Goal: Task Accomplishment & Management: Manage account settings

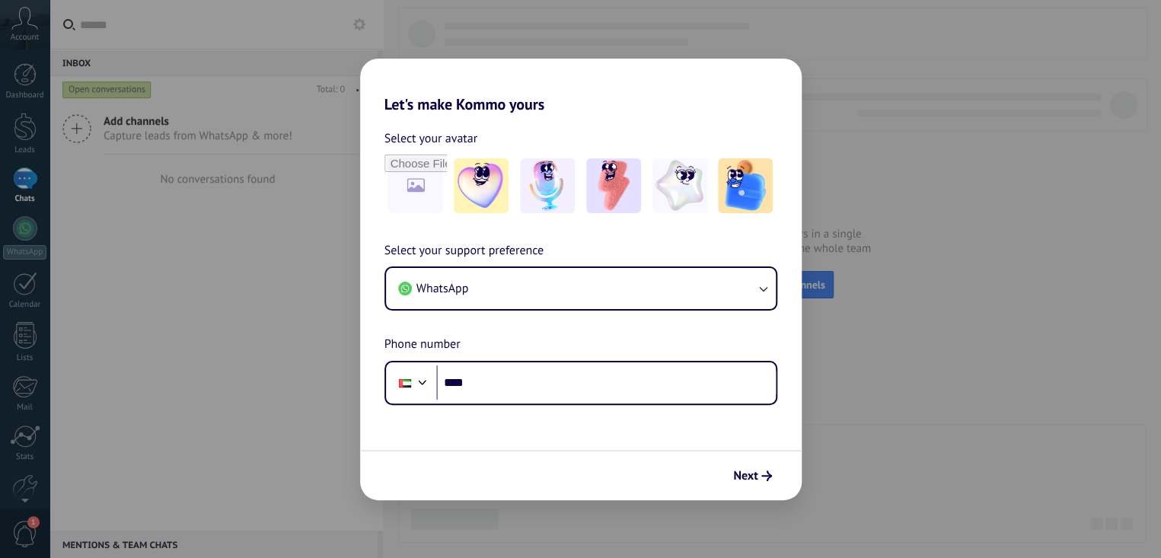
click at [929, 187] on div "Let's make Kommo yours Select your avatar Select your support preference WhatsA…" at bounding box center [580, 279] width 1161 height 558
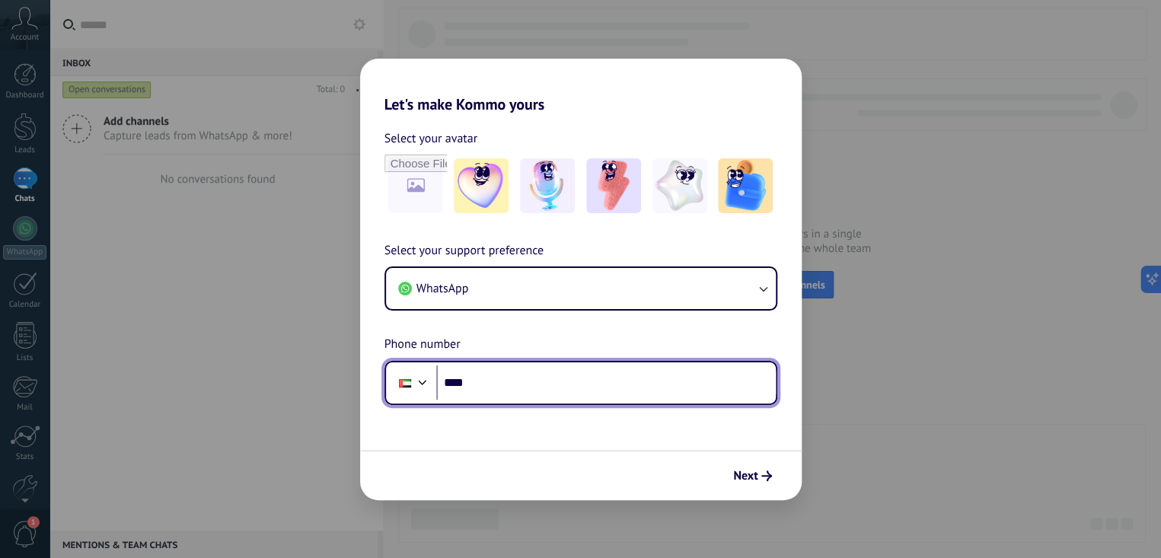
click at [500, 382] on input "****" at bounding box center [606, 383] width 340 height 35
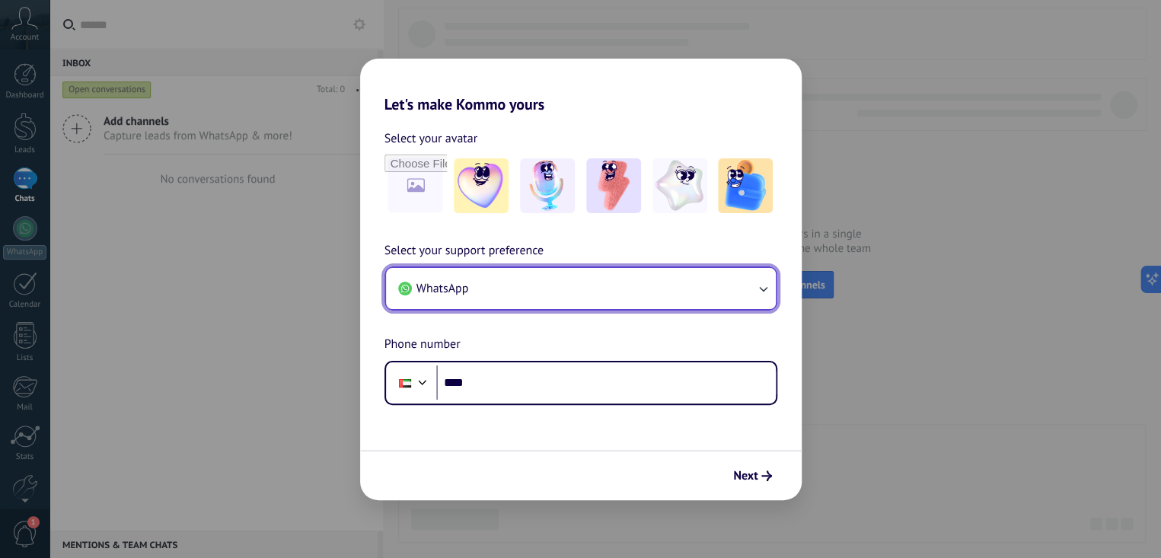
click at [543, 308] on button "WhatsApp" at bounding box center [581, 288] width 390 height 41
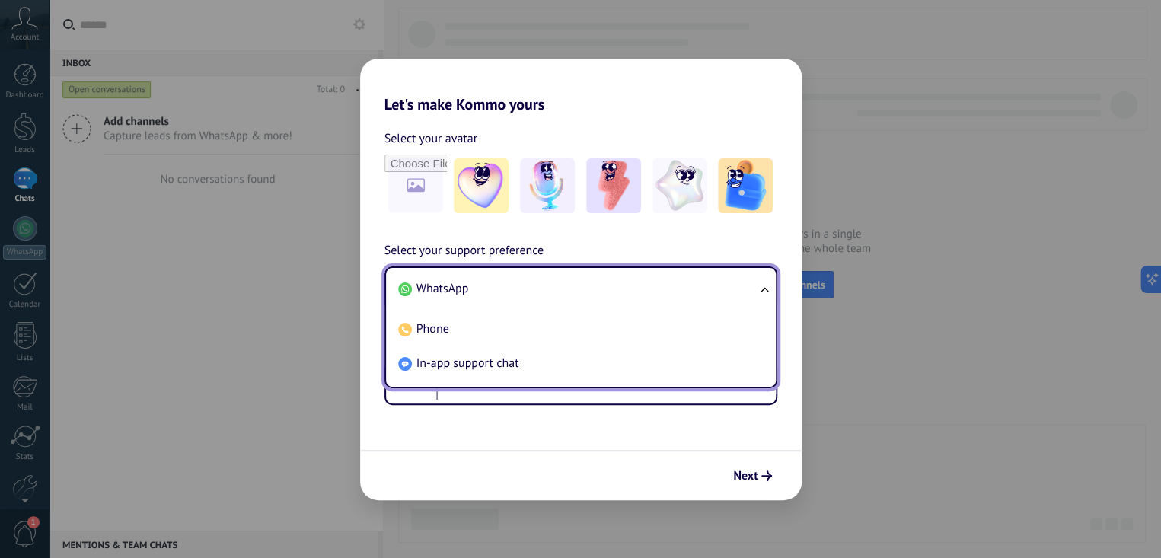
click at [218, 225] on div "Let's make Kommo yours Select your avatar Select your support preference WhatsA…" at bounding box center [580, 279] width 1161 height 558
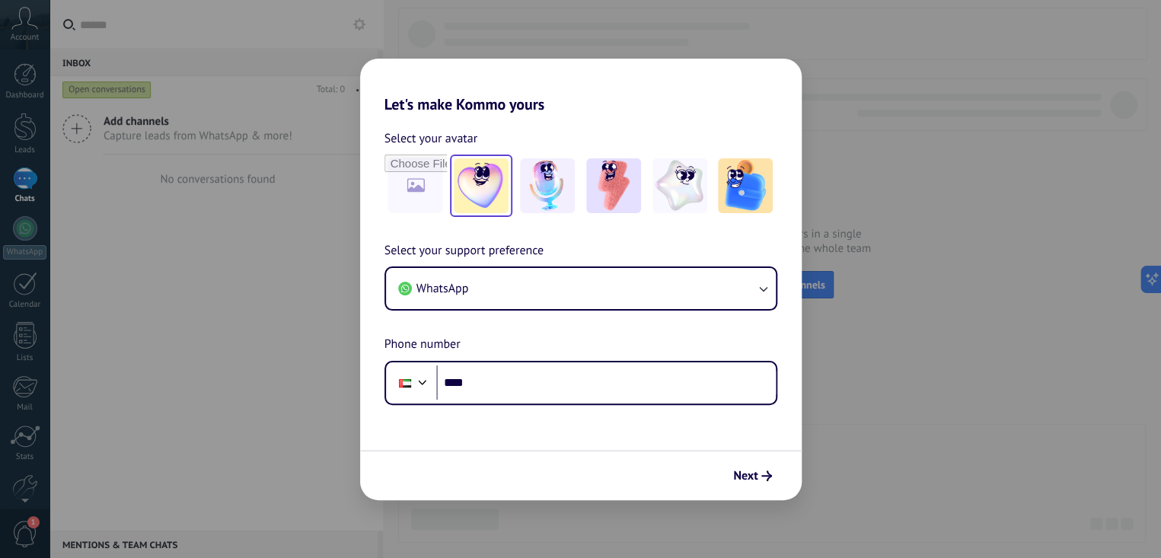
click at [465, 180] on img at bounding box center [481, 185] width 55 height 55
click at [503, 141] on link "Reset" at bounding box center [498, 138] width 28 height 15
click at [208, 62] on div "Let's make Kommo yours Select your avatar Select your support preference WhatsA…" at bounding box center [580, 279] width 1161 height 558
drag, startPoint x: 665, startPoint y: 34, endPoint x: 670, endPoint y: 49, distance: 16.1
click at [668, 45] on div "Let's make Kommo yours Select your avatar Select your support preference WhatsA…" at bounding box center [580, 279] width 1161 height 558
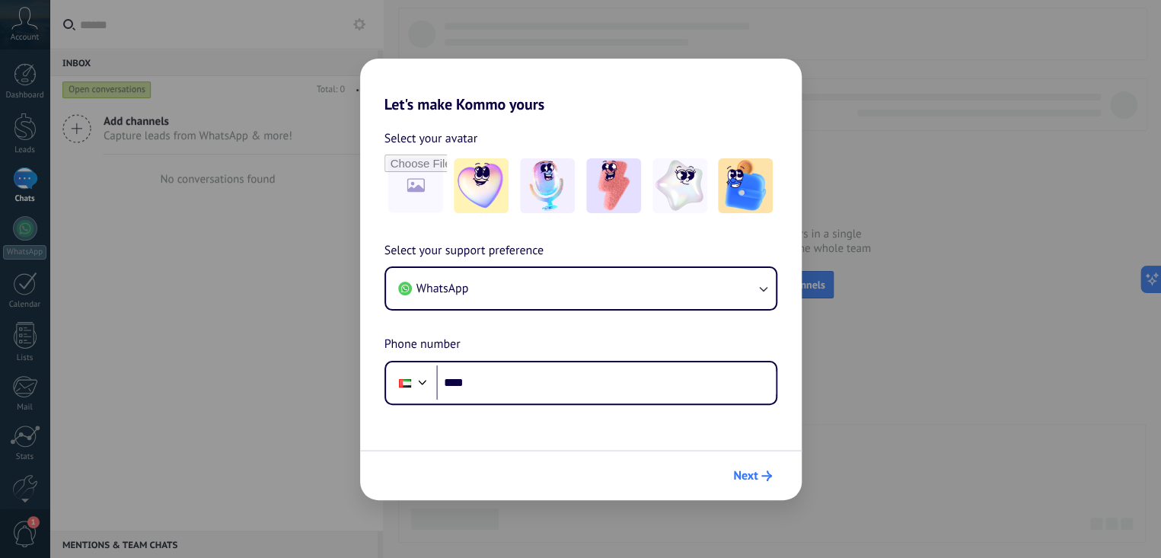
click at [743, 481] on span "Next" at bounding box center [745, 476] width 24 height 11
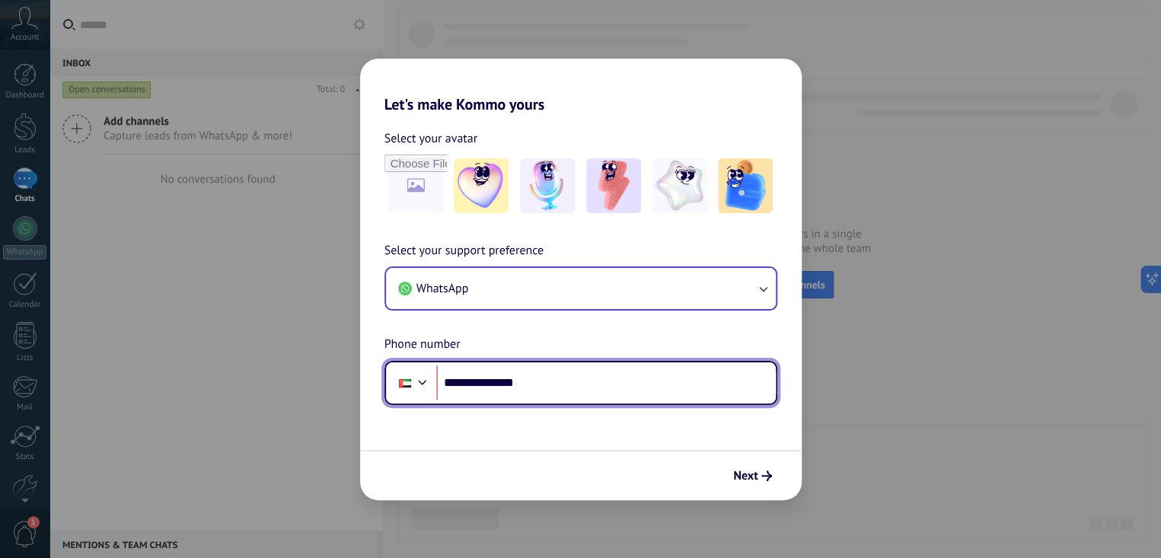
type input "**********"
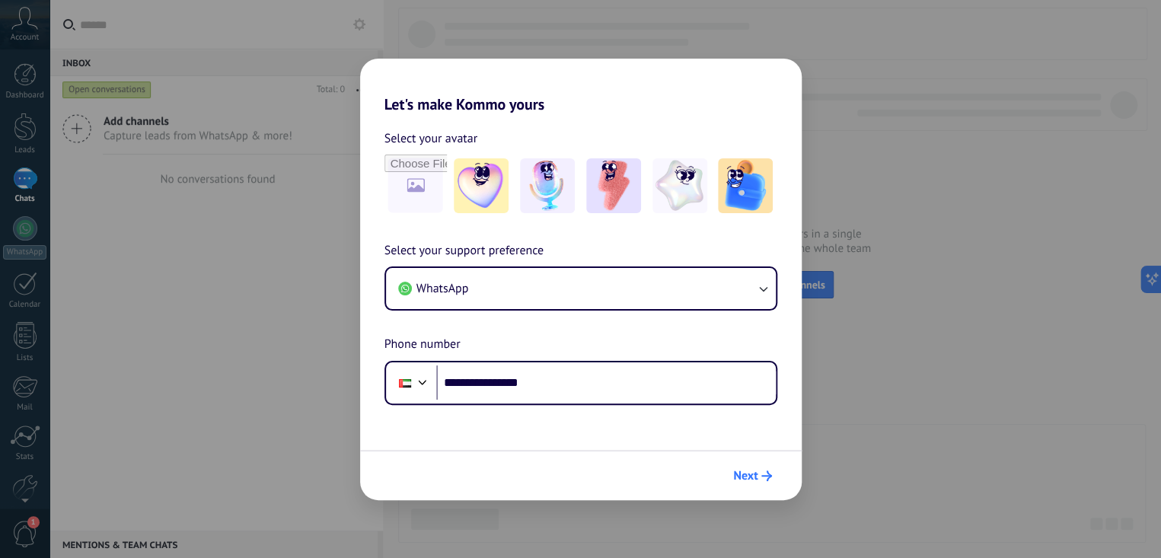
click at [752, 471] on span "Next" at bounding box center [745, 476] width 24 height 11
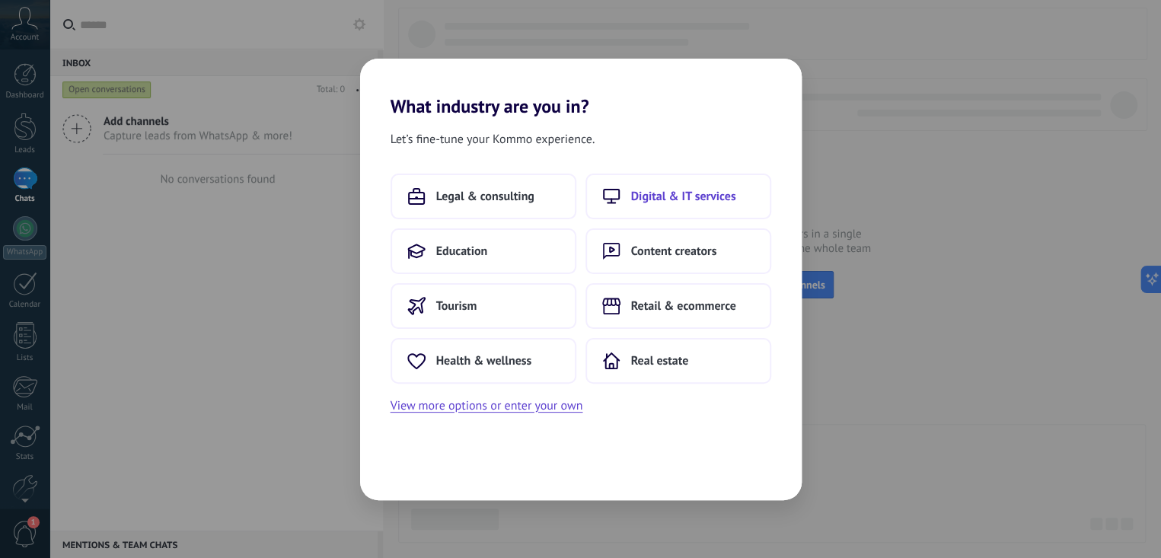
click at [652, 196] on span "Digital & IT services" at bounding box center [683, 196] width 105 height 15
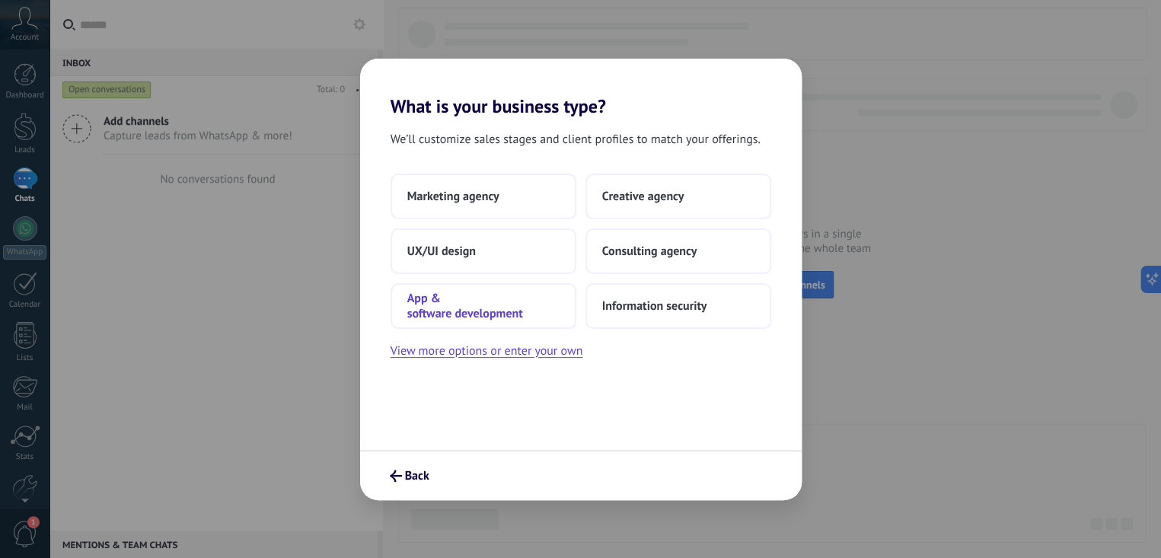
click at [529, 296] on button "App & software development" at bounding box center [484, 306] width 186 height 46
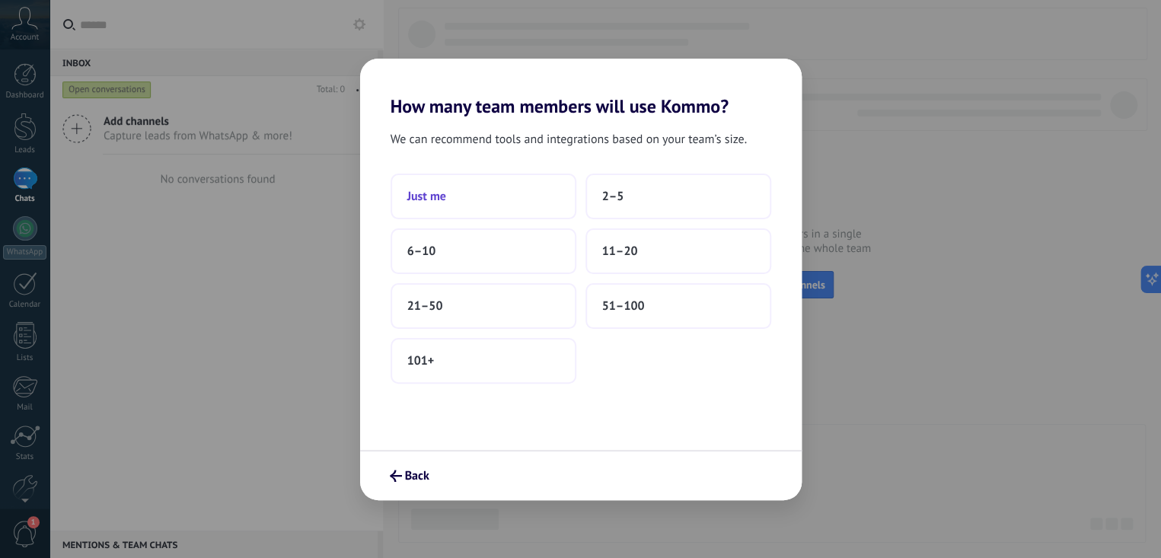
click at [477, 211] on button "Just me" at bounding box center [484, 197] width 186 height 46
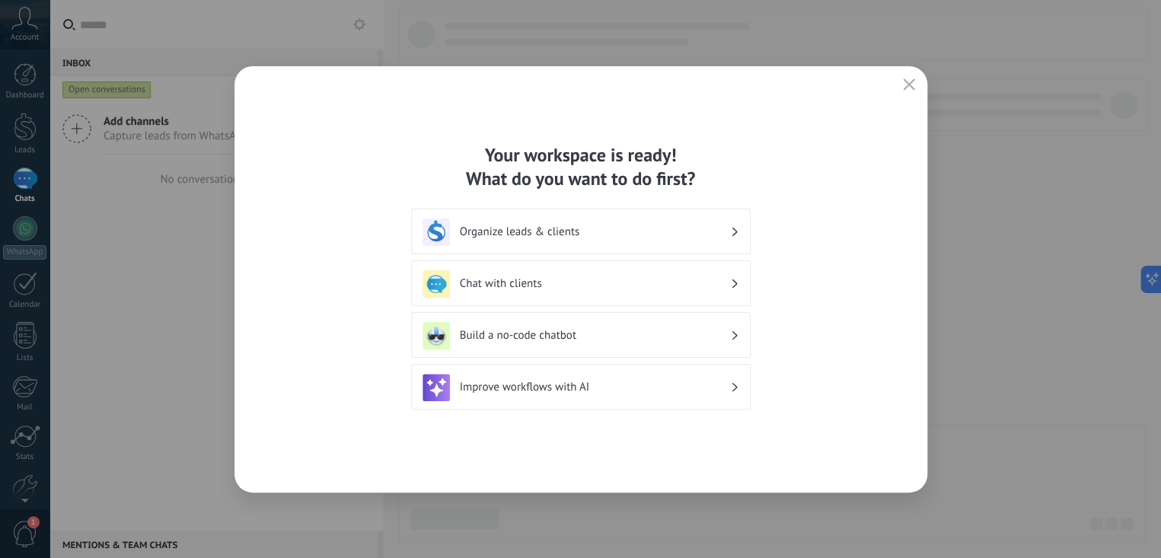
click at [905, 79] on icon "button" at bounding box center [909, 84] width 12 height 12
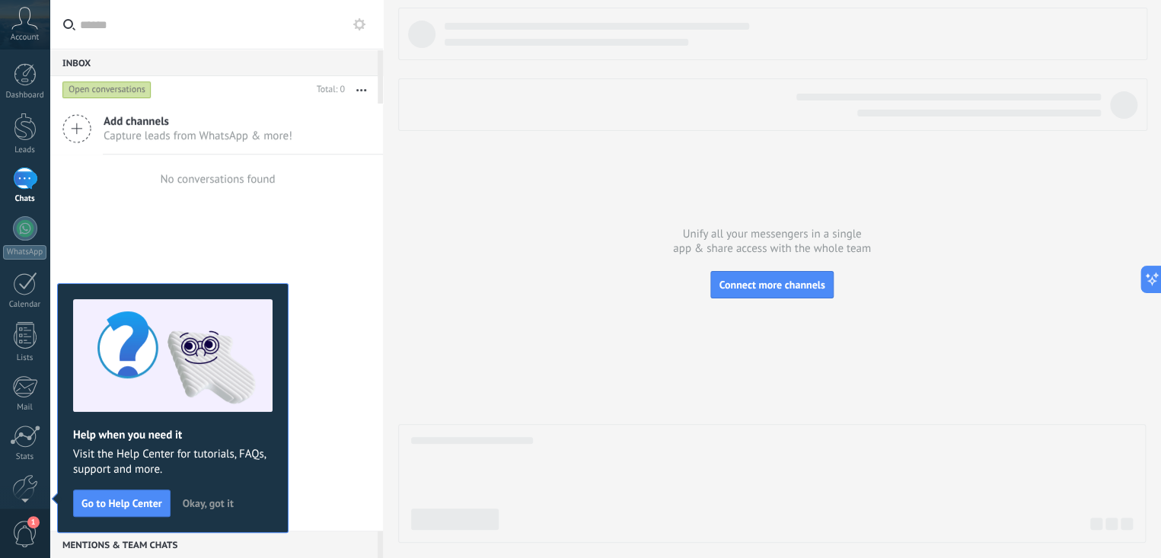
click at [209, 505] on span "Okay, got it" at bounding box center [208, 503] width 51 height 11
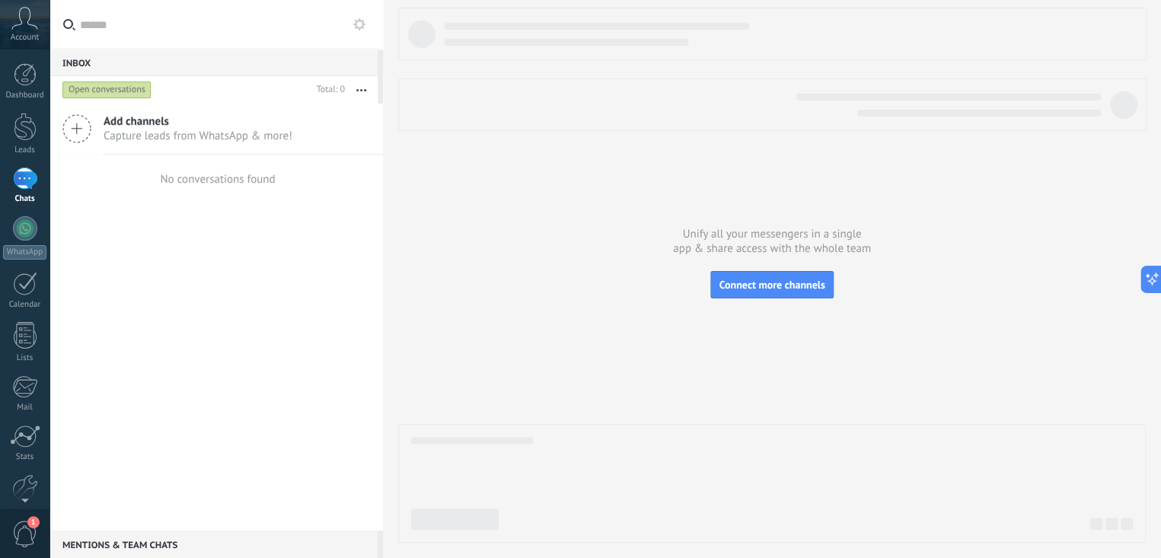
click at [14, 27] on icon at bounding box center [24, 18] width 27 height 23
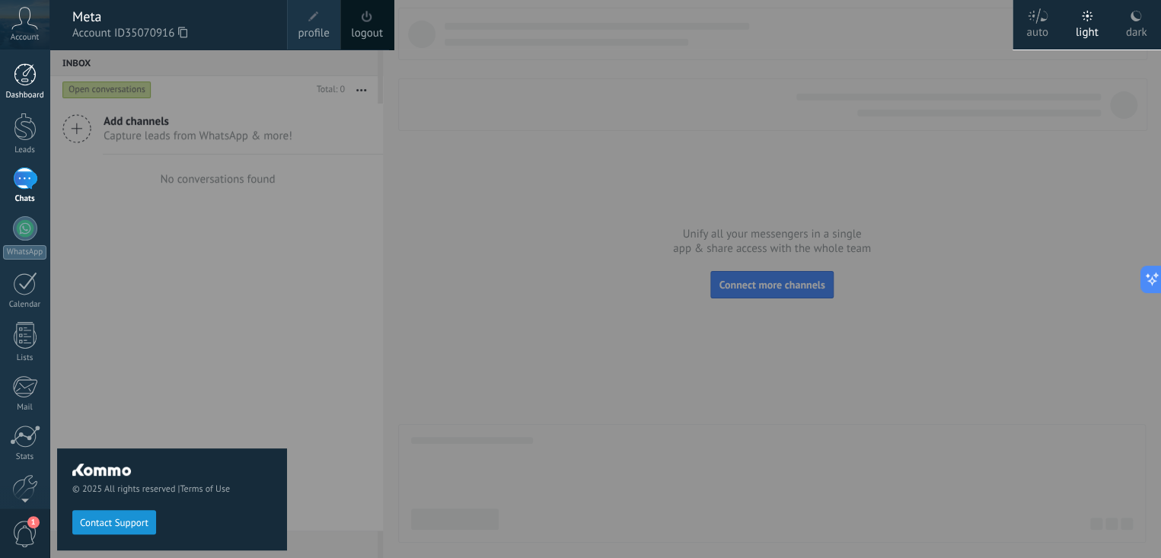
click at [22, 78] on div at bounding box center [25, 74] width 23 height 23
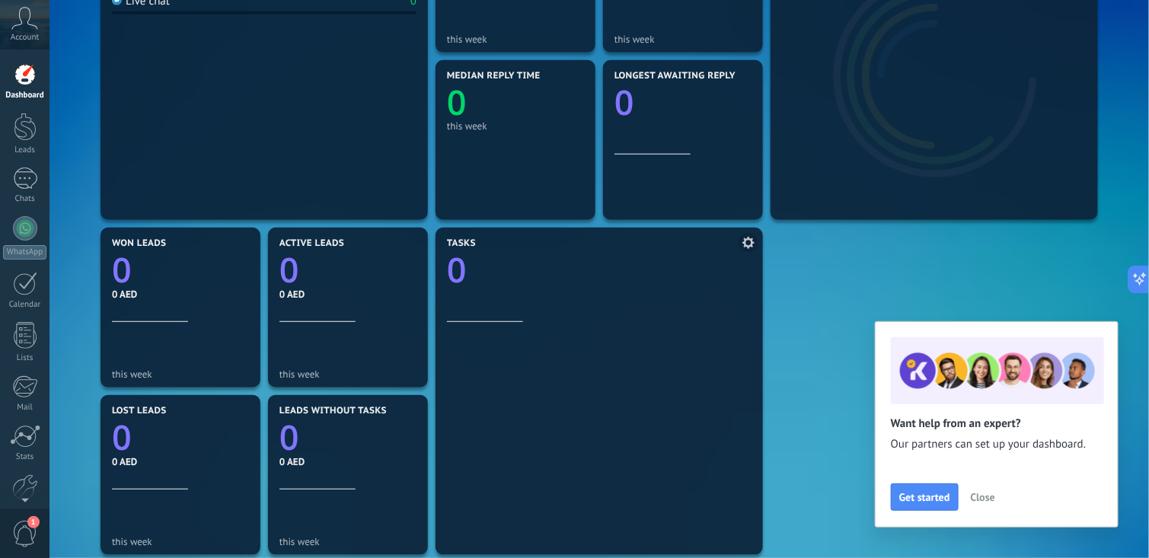
scroll to position [457, 0]
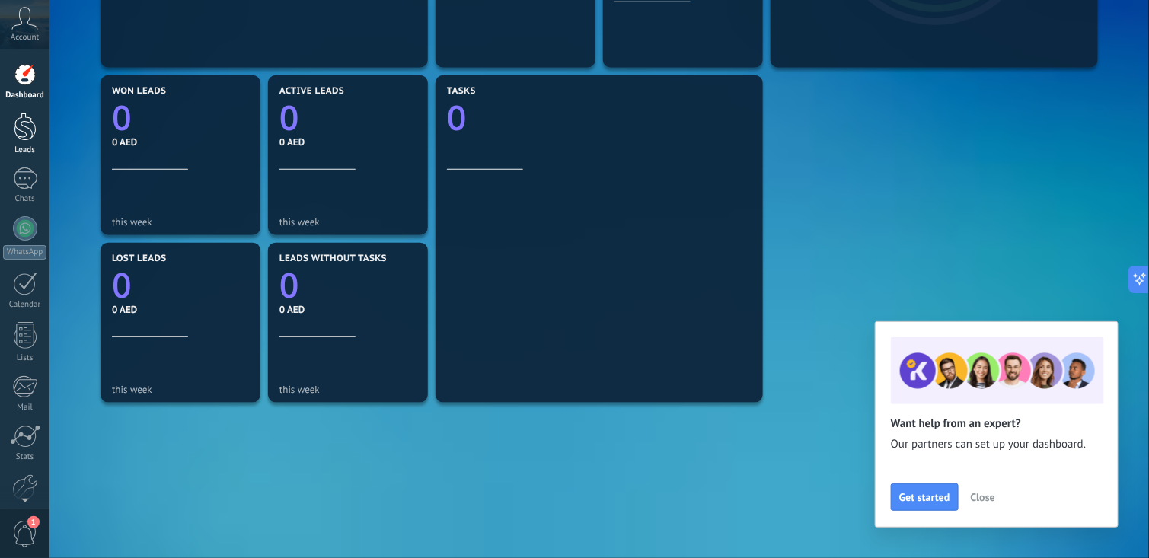
click at [43, 134] on link "Leads" at bounding box center [25, 134] width 50 height 43
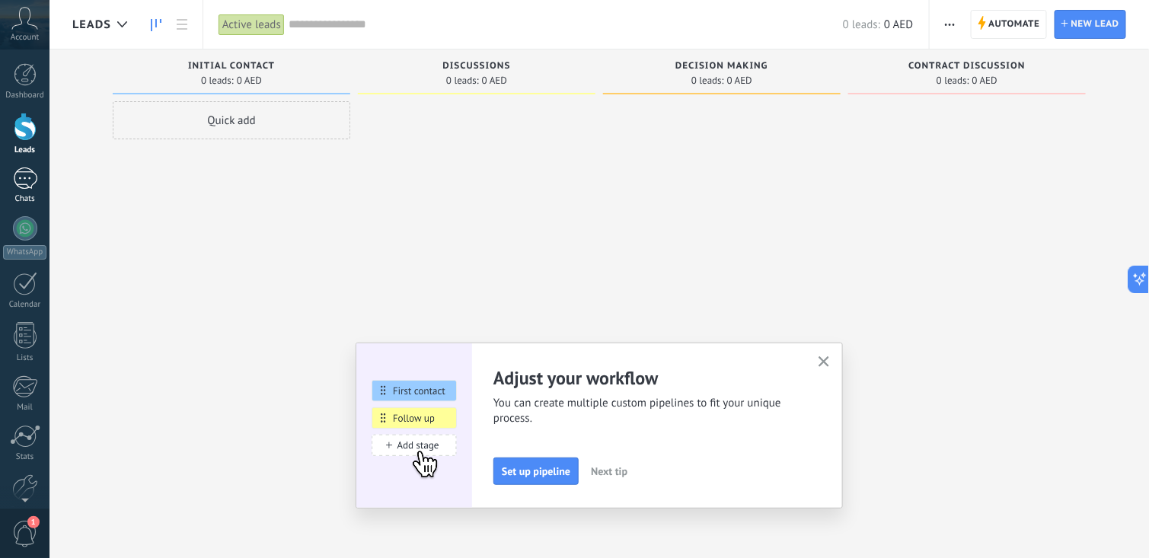
click at [3, 190] on link "Chats" at bounding box center [25, 186] width 50 height 37
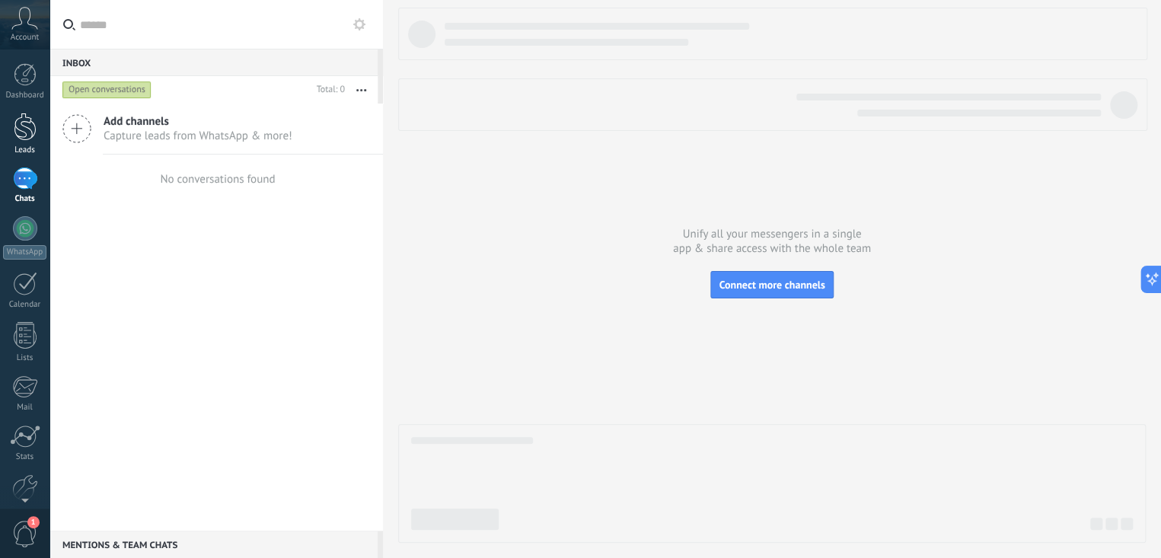
click at [37, 129] on link "Leads" at bounding box center [25, 134] width 50 height 43
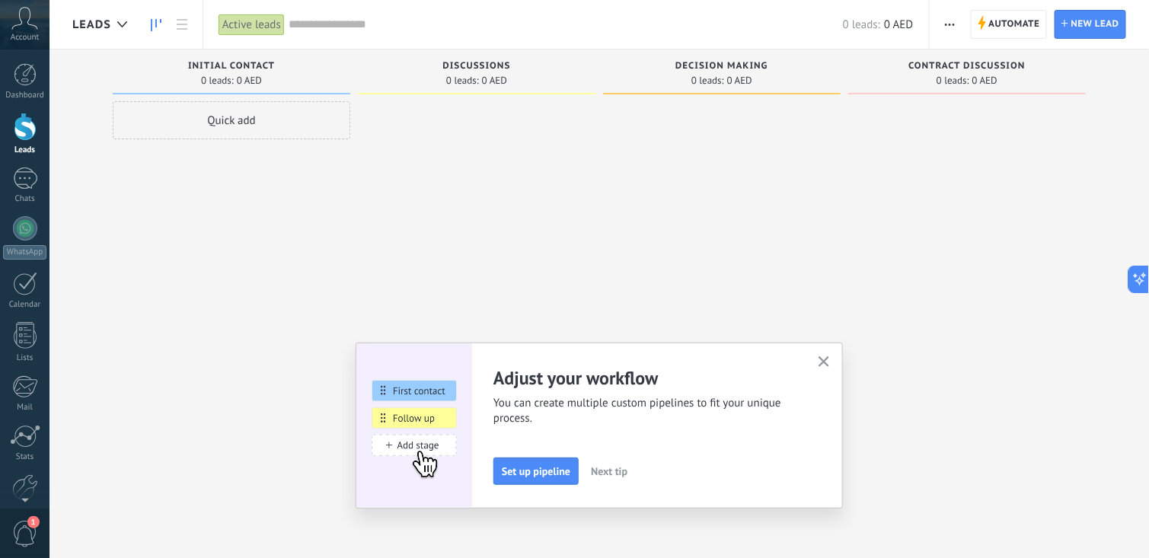
click at [834, 355] on button "button" at bounding box center [824, 363] width 19 height 21
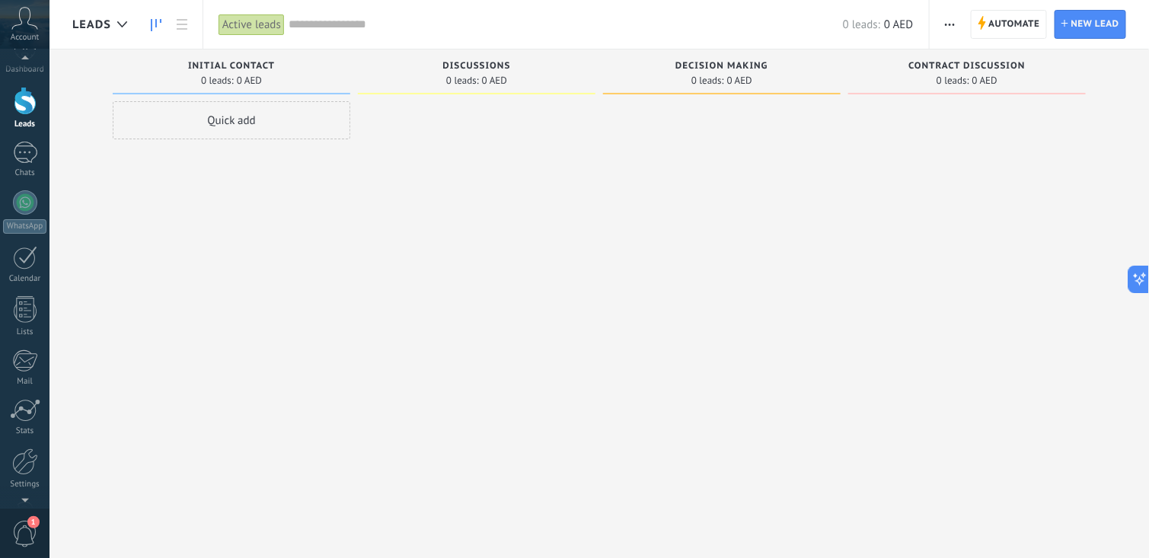
scroll to position [74, 0]
click at [21, 502] on div at bounding box center [25, 497] width 50 height 23
click at [26, 413] on div at bounding box center [25, 414] width 26 height 27
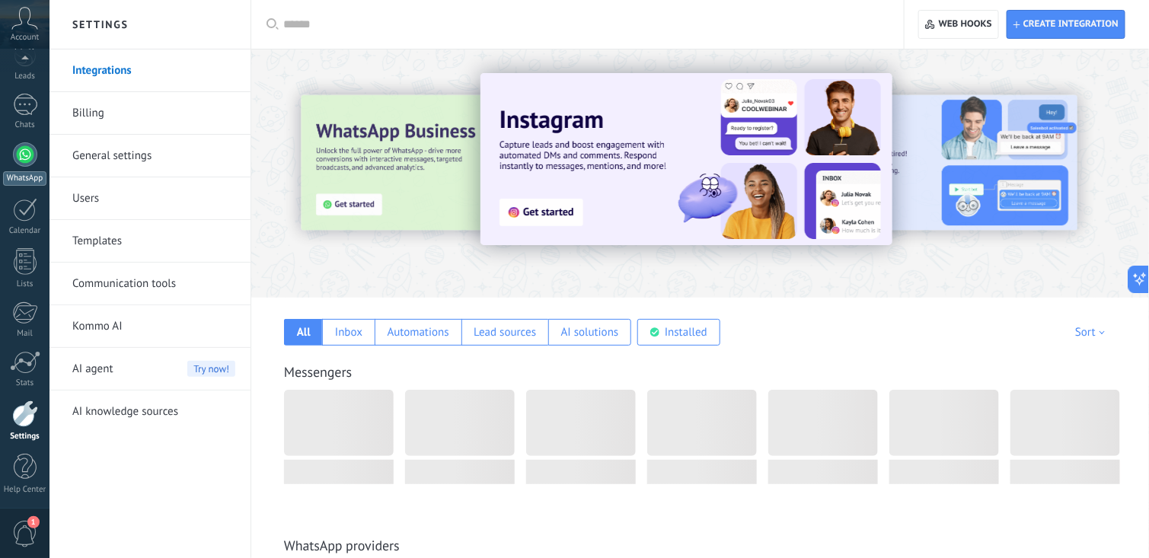
click at [14, 168] on link "WhatsApp" at bounding box center [25, 163] width 50 height 43
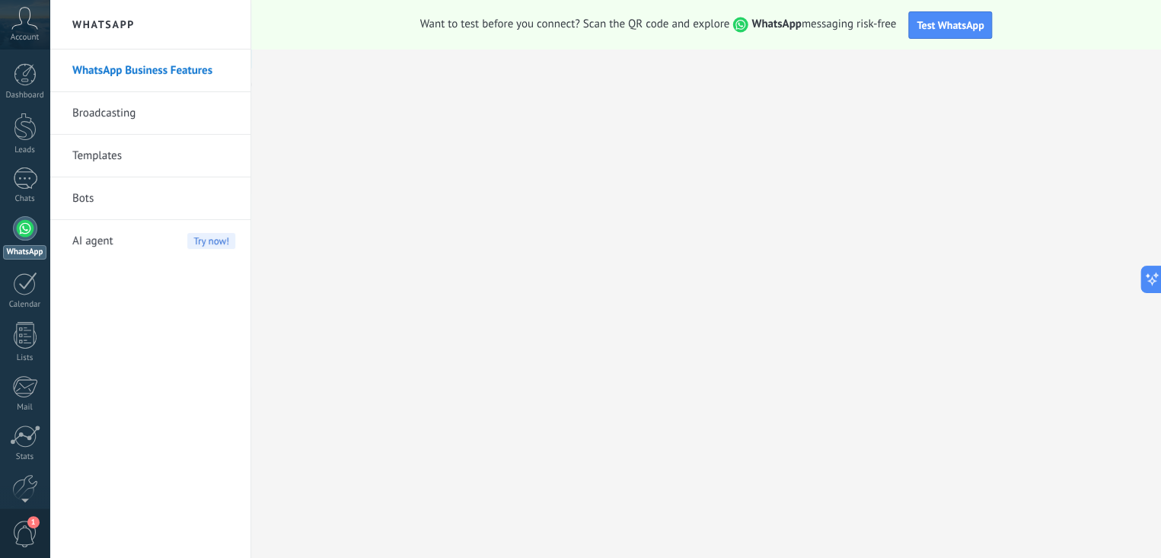
click at [119, 234] on div "AI agent Try now!" at bounding box center [153, 241] width 163 height 43
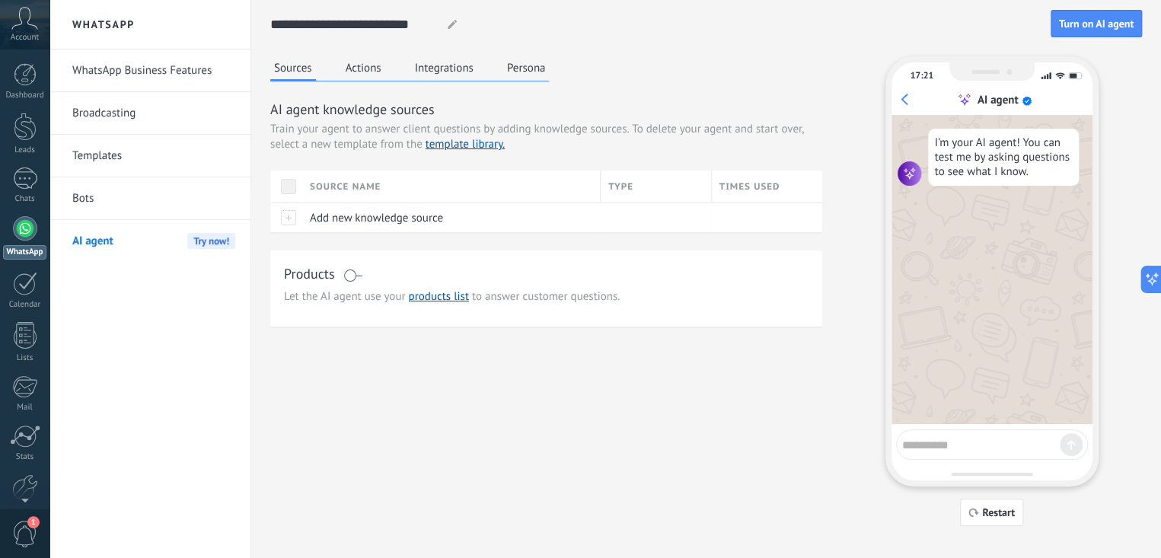
click at [386, 395] on div "Sources Actions Integrations Persona AI agent knowledge sources Train your agen…" at bounding box center [706, 291] width 872 height 470
click at [76, 195] on link "Bots" at bounding box center [153, 198] width 163 height 43
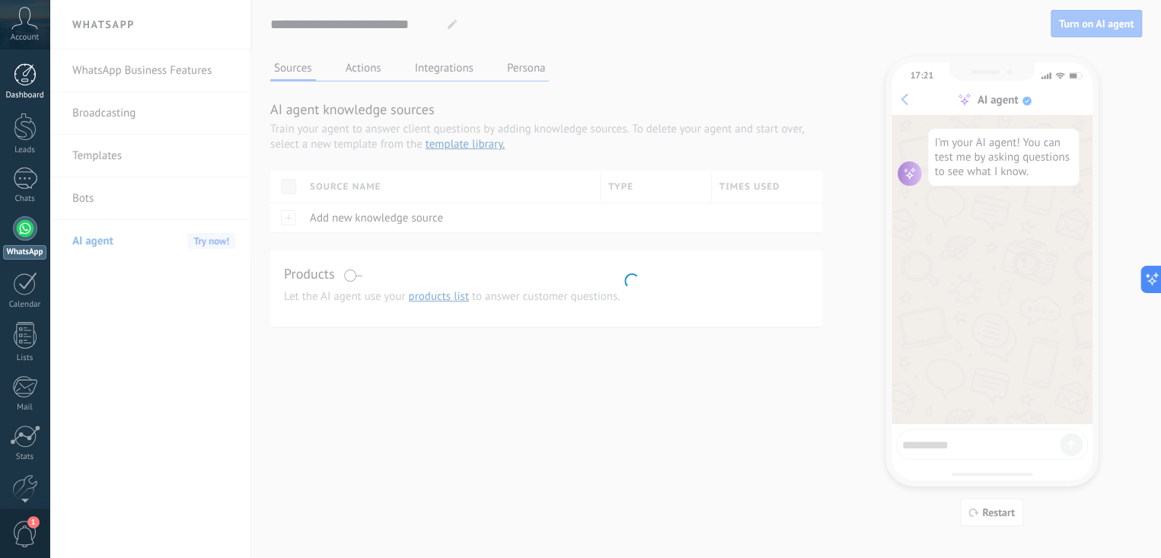
click at [26, 77] on div at bounding box center [25, 74] width 23 height 23
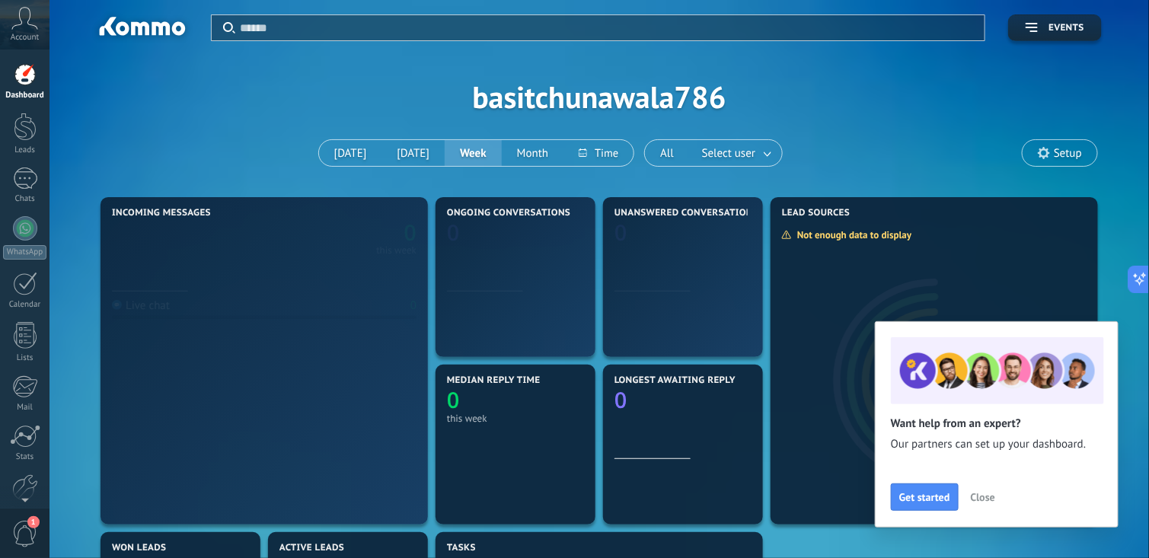
click at [44, 15] on div "Account" at bounding box center [25, 25] width 50 height 50
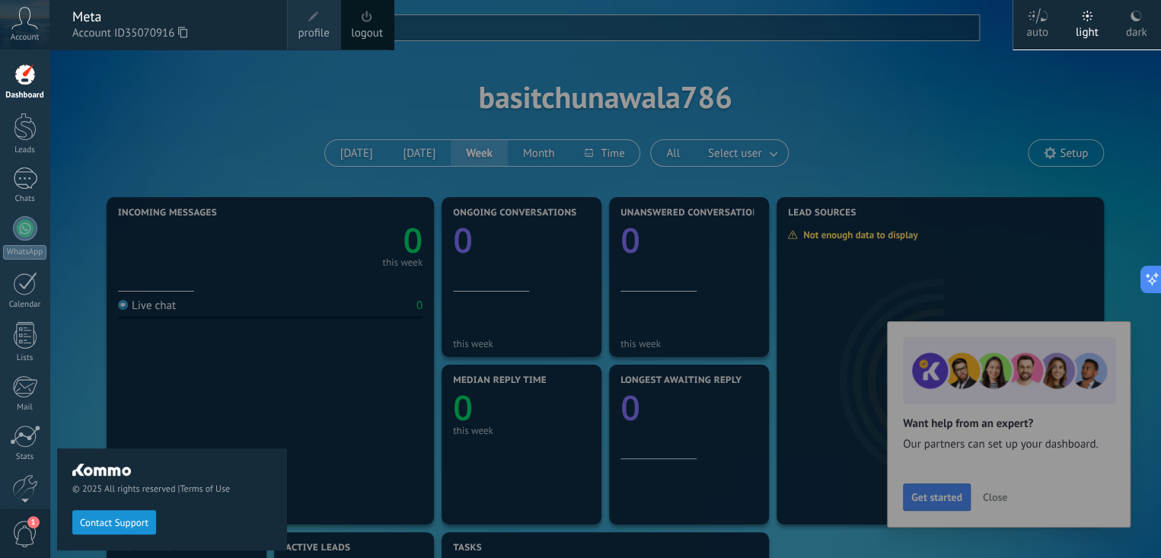
click at [208, 153] on div "© 2025 All rights reserved | Terms of Use Contact Support" at bounding box center [172, 304] width 230 height 509
click at [995, 507] on div at bounding box center [630, 279] width 1161 height 558
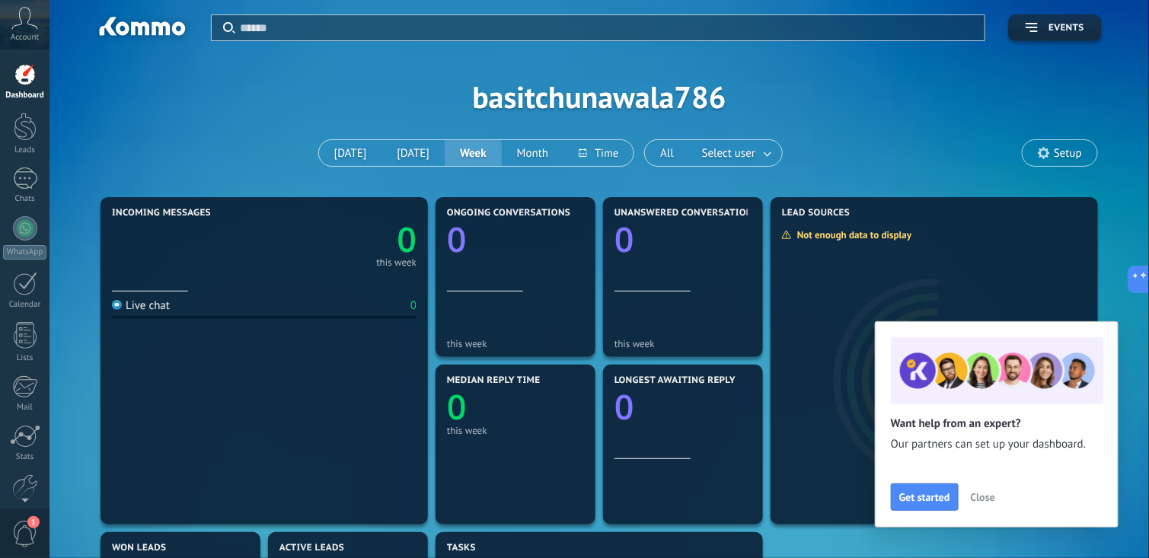
click at [987, 494] on span "Close" at bounding box center [983, 497] width 24 height 11
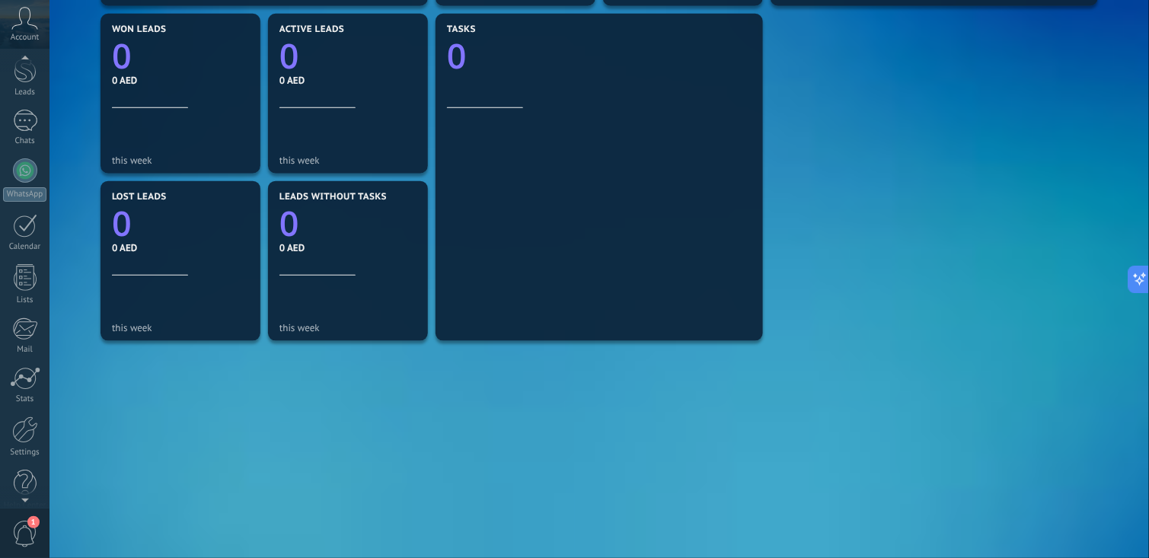
scroll to position [74, 0]
click at [24, 460] on div at bounding box center [25, 467] width 23 height 27
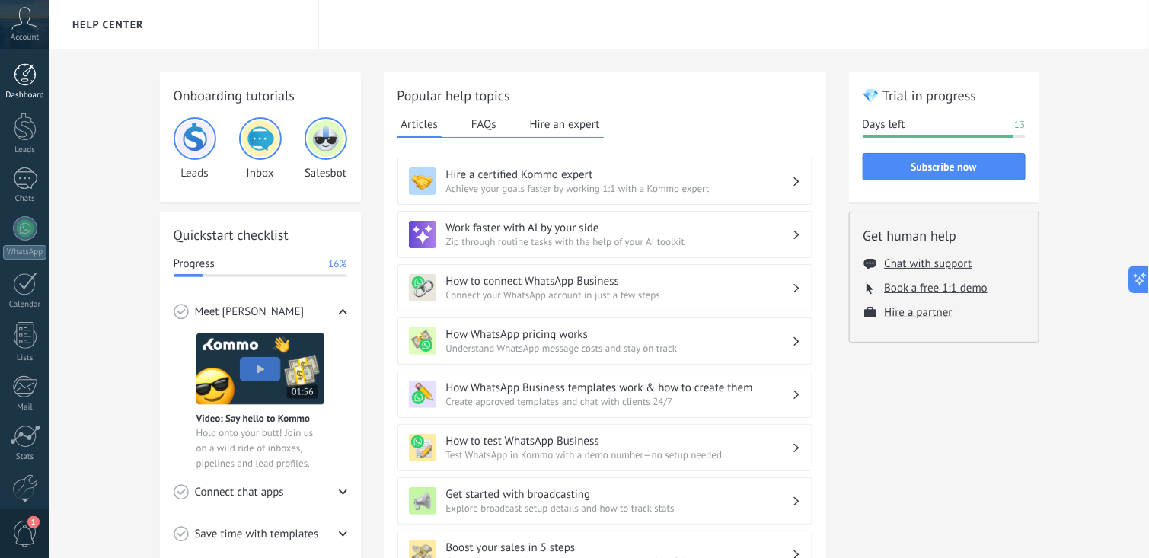
click at [37, 96] on div "Dashboard" at bounding box center [25, 96] width 44 height 10
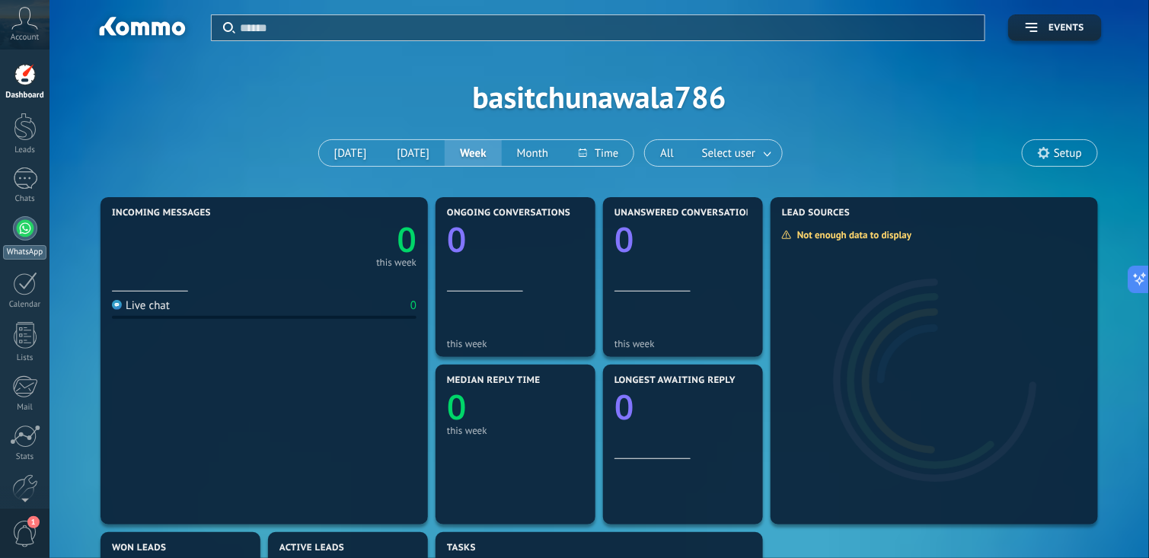
click at [29, 232] on div at bounding box center [25, 228] width 24 height 24
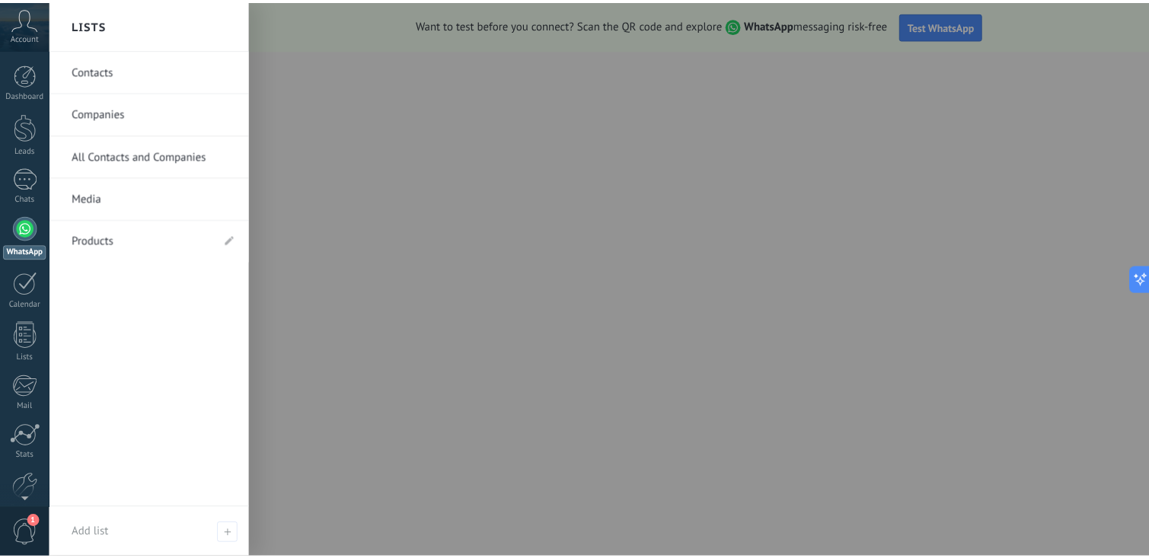
scroll to position [74, 0]
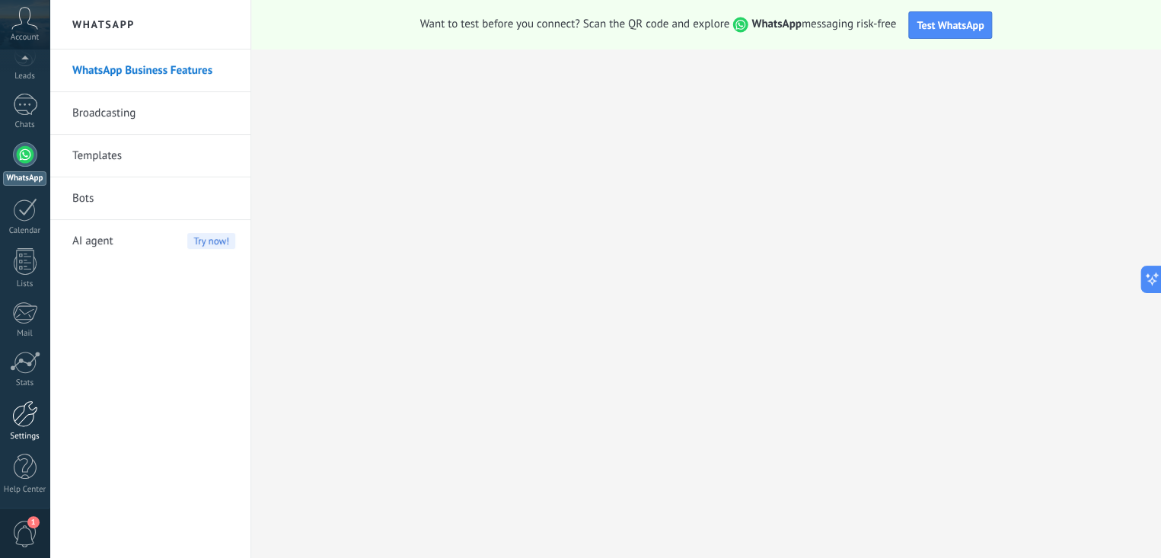
click at [14, 408] on div at bounding box center [25, 414] width 26 height 27
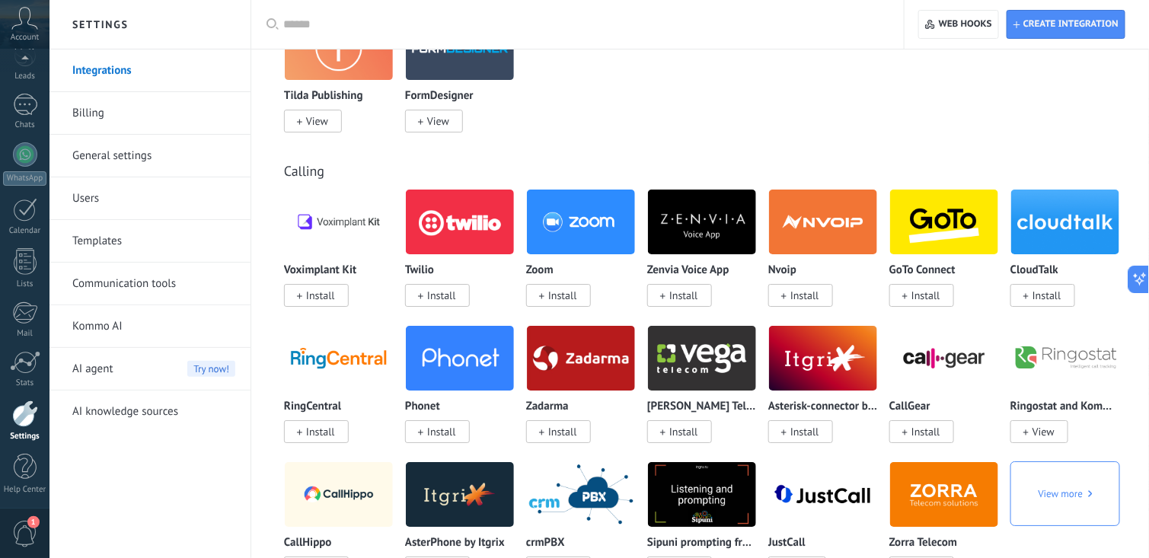
scroll to position [1510, 0]
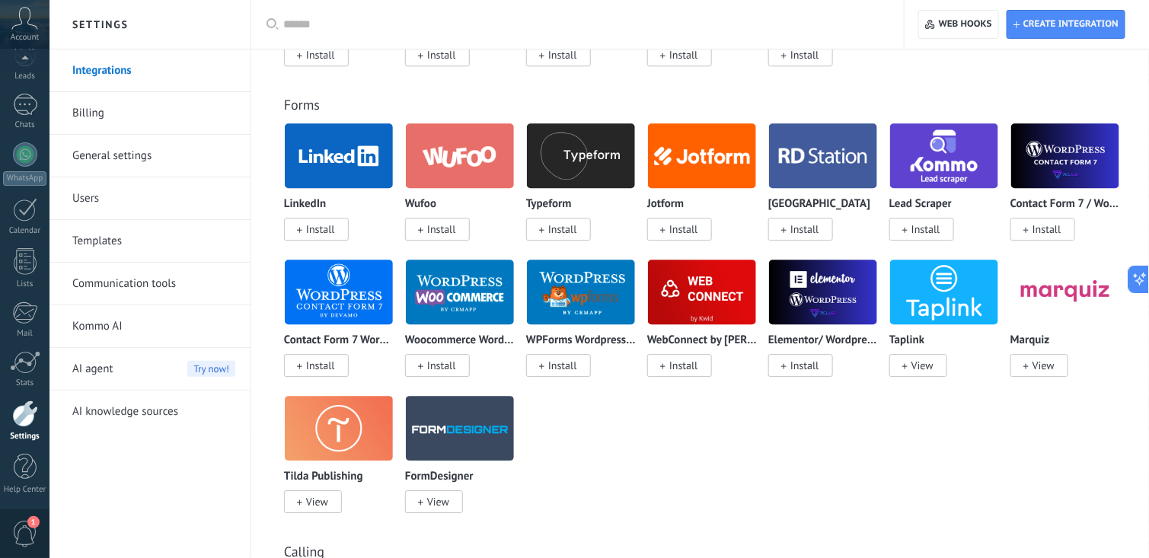
click at [79, 207] on link "Users" at bounding box center [153, 198] width 163 height 43
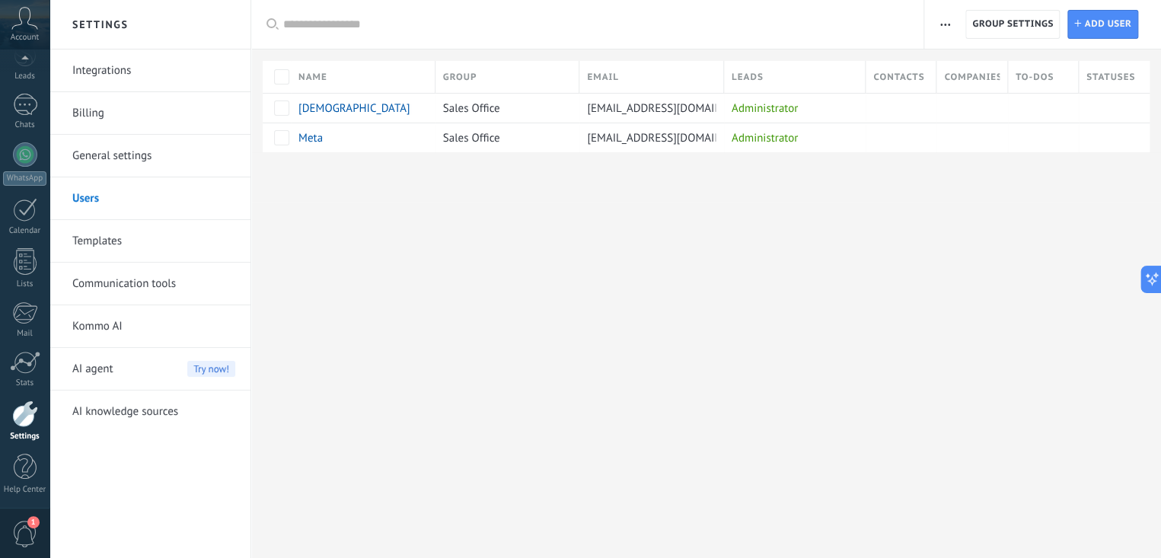
click at [101, 249] on link "Templates" at bounding box center [153, 241] width 163 height 43
